Goal: Information Seeking & Learning: Find specific page/section

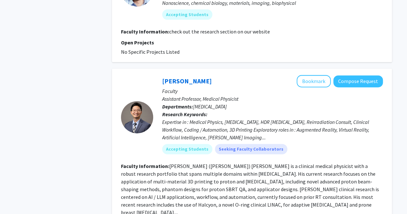
scroll to position [1614, 0]
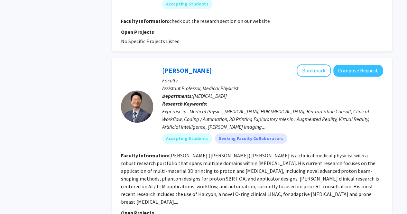
click at [205, 93] on span "[MEDICAL_DATA]" at bounding box center [210, 96] width 34 height 6
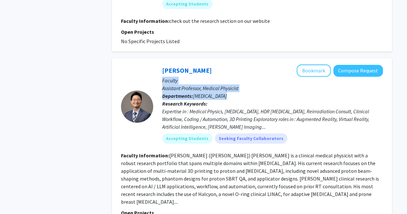
drag, startPoint x: 205, startPoint y: 74, endPoint x: 211, endPoint y: 44, distance: 30.5
click at [211, 64] on div "[PERSON_NAME] Bookmark Compose Request Faculty Assistant Professor, Medical Phy…" at bounding box center [268, 106] width 230 height 84
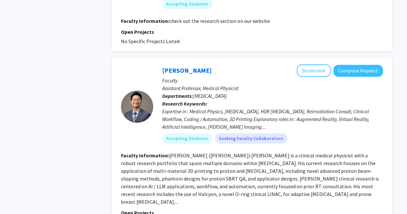
click at [211, 64] on div "[PERSON_NAME] Bookmark Compose Request" at bounding box center [272, 70] width 221 height 12
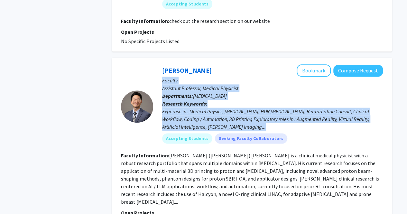
drag, startPoint x: 211, startPoint y: 44, endPoint x: 228, endPoint y: 98, distance: 57.0
click at [228, 98] on div "[PERSON_NAME] Bookmark Compose Request Faculty Assistant Professor, Medical Phy…" at bounding box center [268, 106] width 230 height 84
click at [228, 107] on div "Expertise in : Medical Physics, [MEDICAL_DATA], HDR [MEDICAL_DATA], Reirradiati…" at bounding box center [272, 118] width 221 height 23
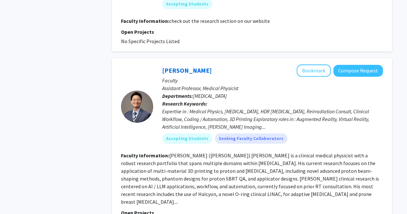
click at [230, 152] on fg-read-more "[PERSON_NAME] ([PERSON_NAME]) [PERSON_NAME] is a clinical medical physicist wit…" at bounding box center [250, 178] width 258 height 53
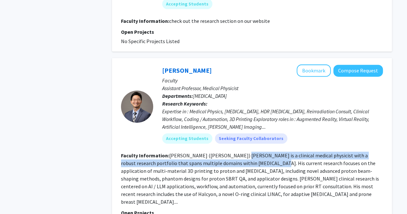
drag, startPoint x: 230, startPoint y: 142, endPoint x: 235, endPoint y: 132, distance: 10.7
click at [235, 152] on fg-read-more "[PERSON_NAME] ([PERSON_NAME]) [PERSON_NAME] is a clinical medical physicist wit…" at bounding box center [250, 178] width 258 height 53
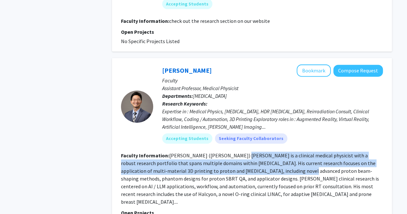
drag, startPoint x: 235, startPoint y: 132, endPoint x: 244, endPoint y: 149, distance: 19.7
click at [244, 152] on fg-read-more "[PERSON_NAME] ([PERSON_NAME]) [PERSON_NAME] is a clinical medical physicist wit…" at bounding box center [250, 178] width 258 height 53
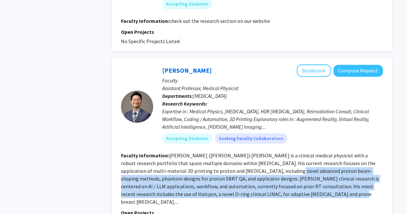
drag, startPoint x: 244, startPoint y: 149, endPoint x: 252, endPoint y: 168, distance: 20.0
click at [252, 168] on fg-read-more "[PERSON_NAME] ([PERSON_NAME]) [PERSON_NAME] is a clinical medical physicist wit…" at bounding box center [250, 178] width 258 height 53
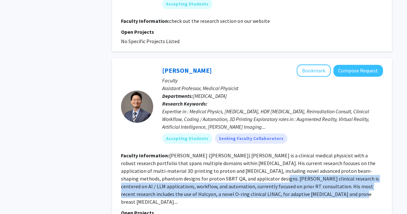
drag, startPoint x: 252, startPoint y: 168, endPoint x: 206, endPoint y: 156, distance: 47.8
click at [206, 156] on fg-read-more "[PERSON_NAME] ([PERSON_NAME]) [PERSON_NAME] is a clinical medical physicist wit…" at bounding box center [250, 178] width 258 height 53
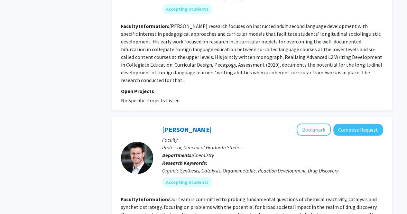
scroll to position [2138, 0]
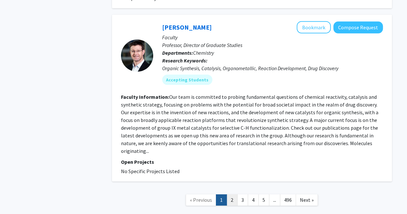
click at [229, 194] on link "2" at bounding box center [232, 199] width 11 height 11
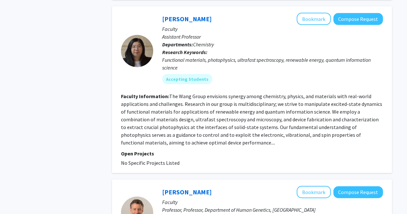
scroll to position [712, 0]
